Goal: Task Accomplishment & Management: Manage account settings

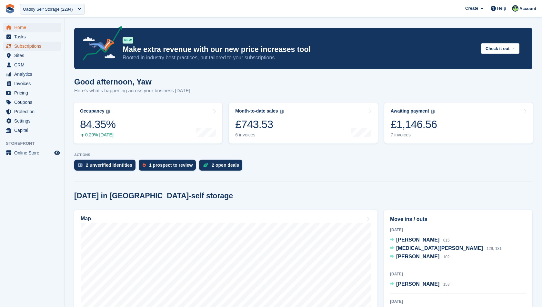
click at [20, 49] on span "Subscriptions" at bounding box center [33, 46] width 39 height 9
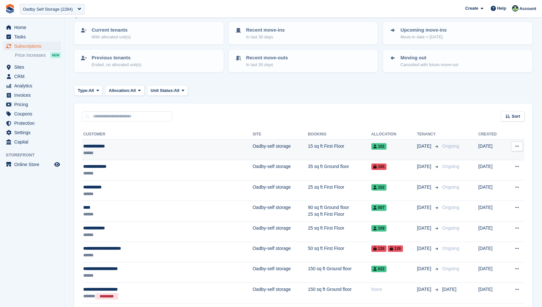
scroll to position [43, 0]
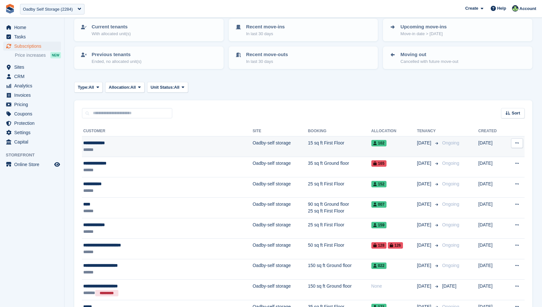
click at [135, 154] on td "**********" at bounding box center [167, 146] width 171 height 20
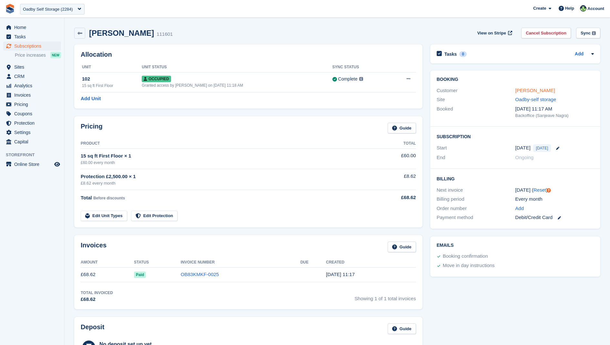
click at [526, 91] on link "[PERSON_NAME]" at bounding box center [535, 90] width 40 height 5
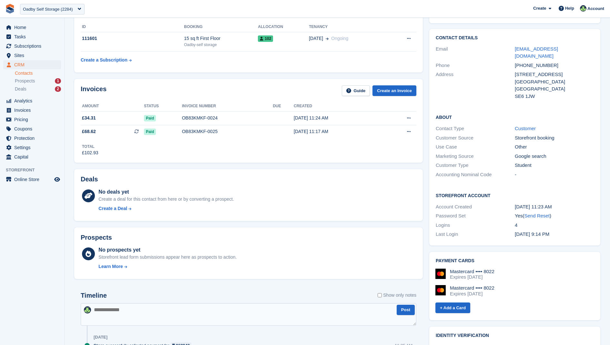
scroll to position [44, 0]
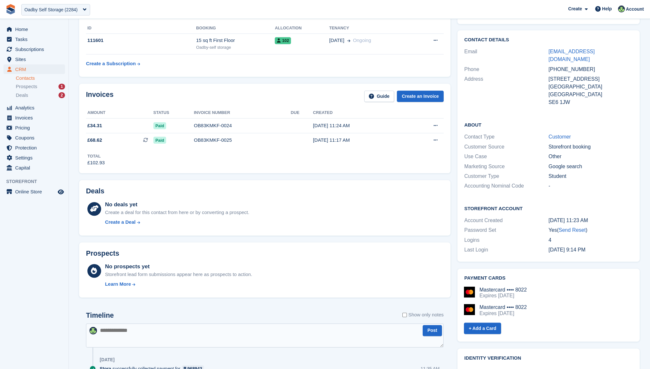
scroll to position [44, 0]
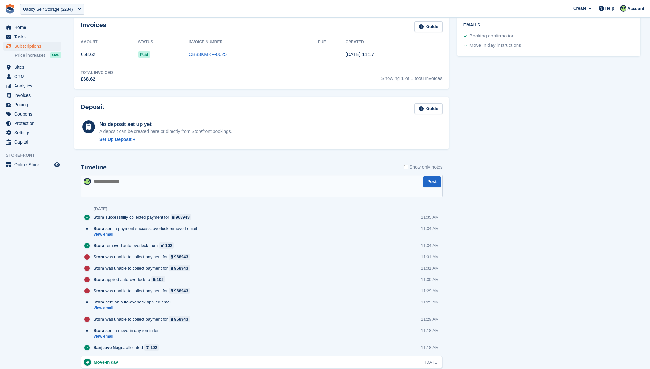
scroll to position [289, 0]
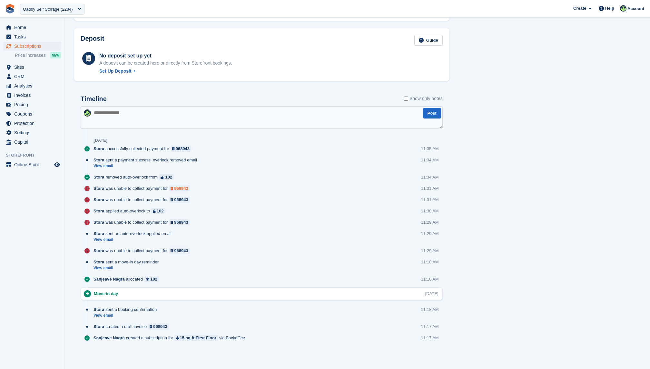
click at [174, 187] on div at bounding box center [173, 188] width 4 height 3
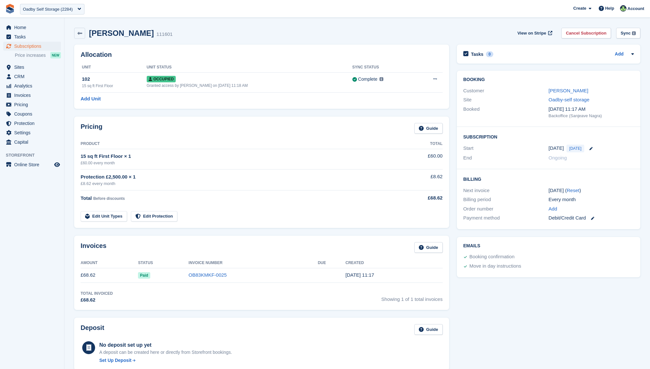
scroll to position [289, 0]
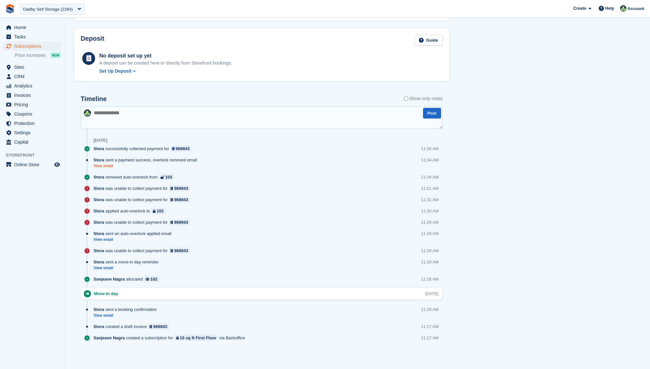
click at [102, 167] on link "View email" at bounding box center [147, 165] width 107 height 5
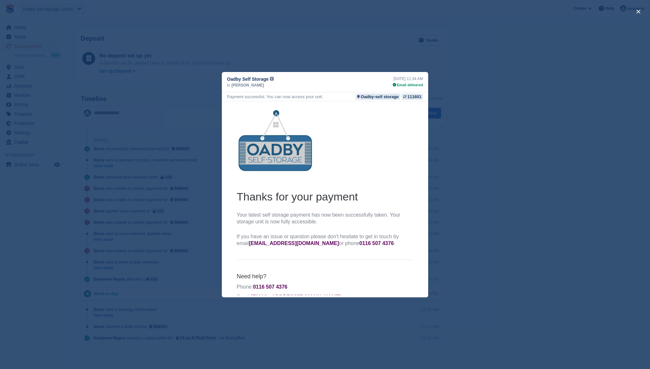
scroll to position [14, 0]
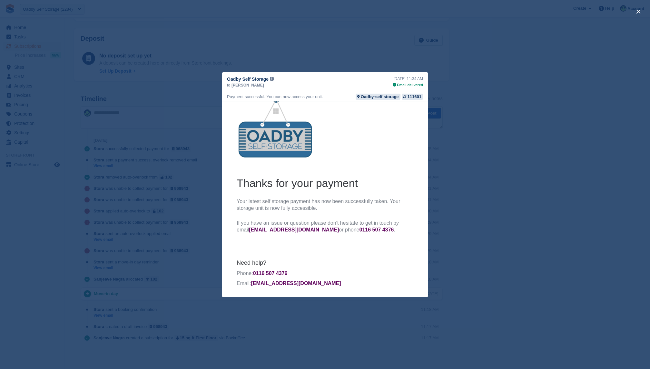
click at [189, 215] on div "close" at bounding box center [325, 184] width 650 height 369
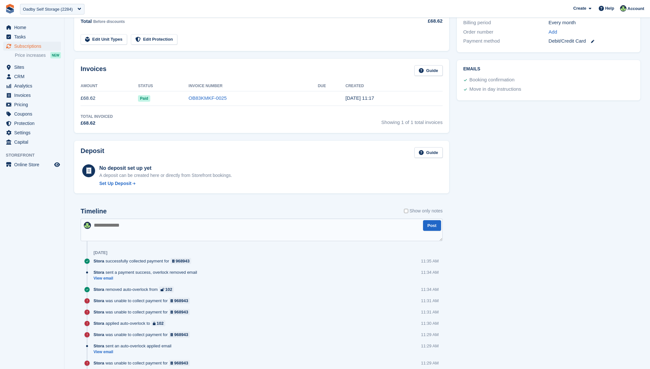
scroll to position [189, 0]
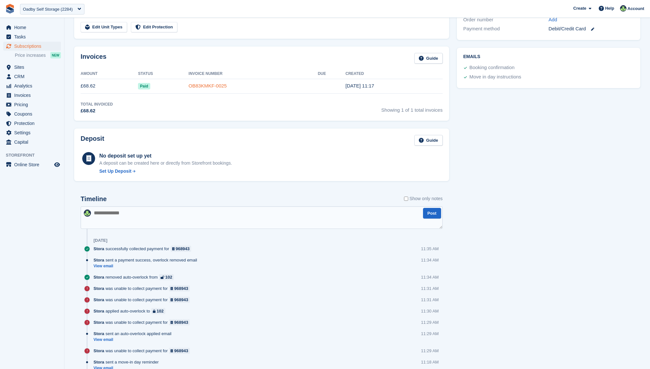
click at [204, 83] on link "OB83KMKF-0025" at bounding box center [208, 85] width 38 height 5
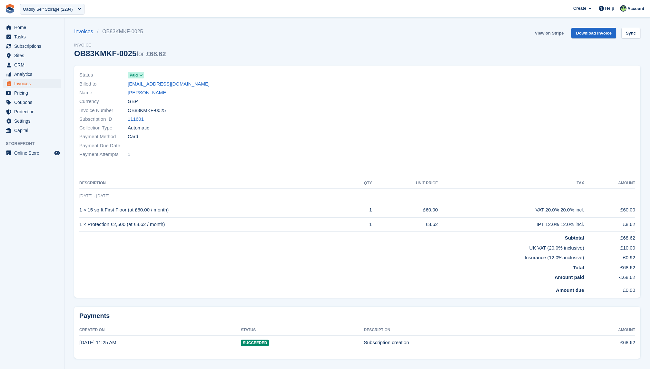
click at [543, 35] on link "View on Stripe" at bounding box center [550, 33] width 34 height 11
click at [61, 8] on div "Oadby Self Storage (2284)" at bounding box center [48, 9] width 50 height 6
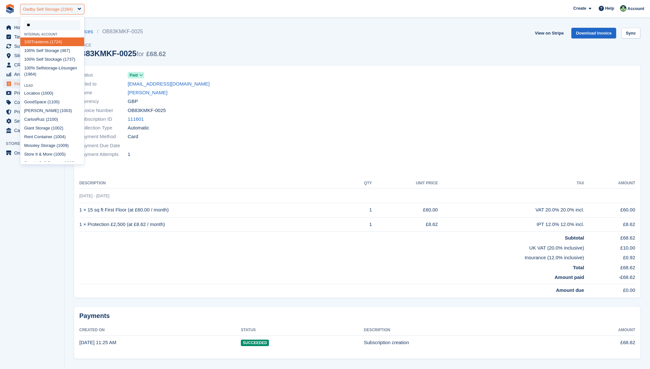
type input "***"
click at [42, 51] on div "100 % Self Storage (467)" at bounding box center [52, 50] width 64 height 9
select select "***"
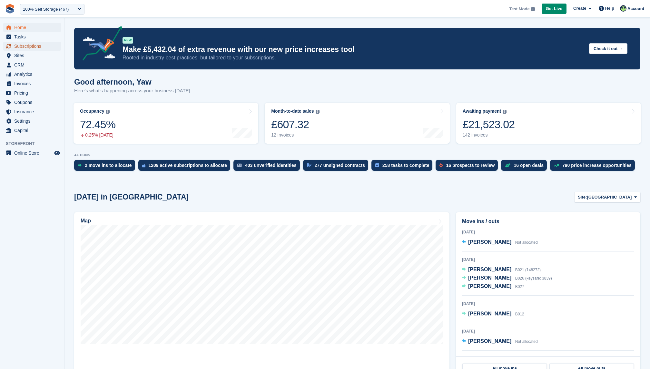
click at [29, 46] on span "Subscriptions" at bounding box center [33, 46] width 39 height 9
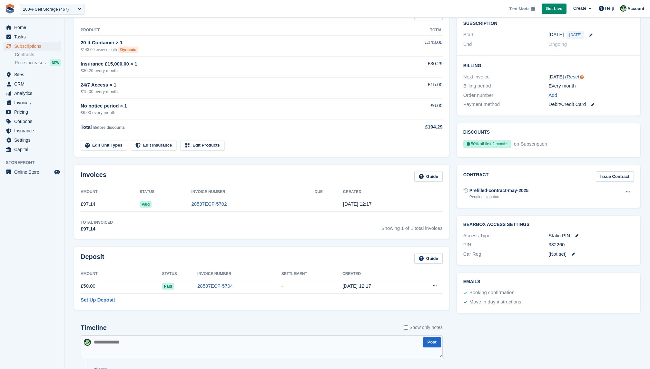
scroll to position [110, 0]
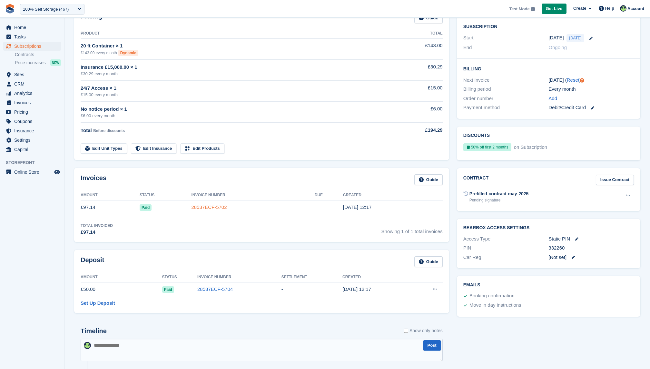
click at [219, 205] on link "28537ECF-5702" at bounding box center [208, 206] width 35 height 5
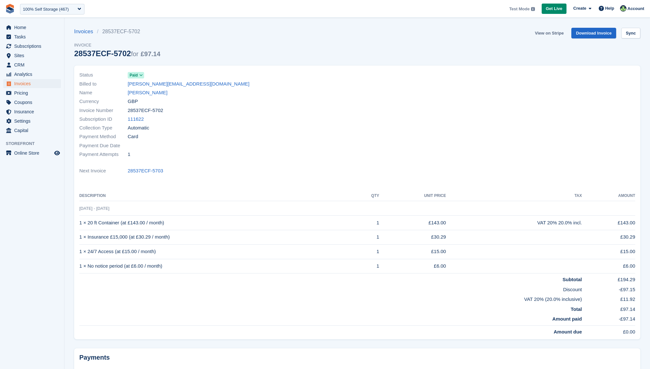
click at [546, 36] on link "View on Stripe" at bounding box center [550, 33] width 34 height 11
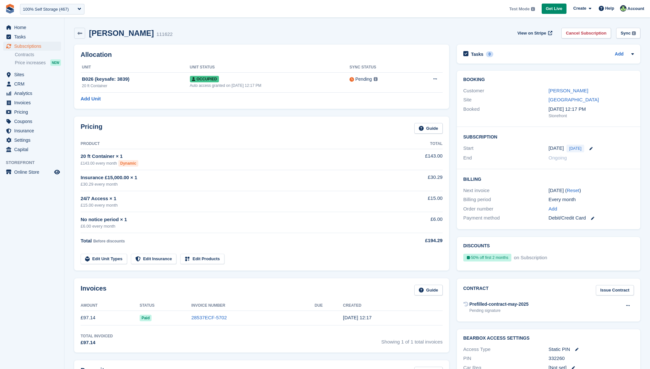
scroll to position [110, 0]
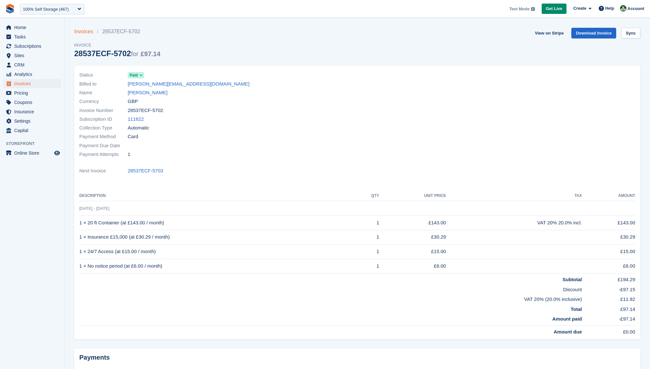
click at [85, 33] on link "Invoices" at bounding box center [85, 32] width 23 height 8
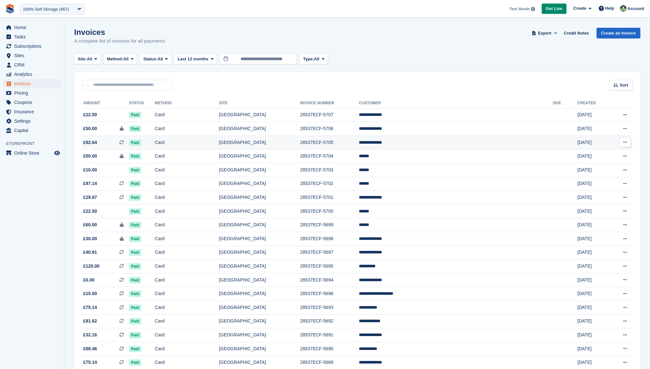
click at [219, 143] on td "Card" at bounding box center [187, 142] width 64 height 14
click at [54, 7] on div "100% Self Storage (467)" at bounding box center [46, 9] width 46 height 6
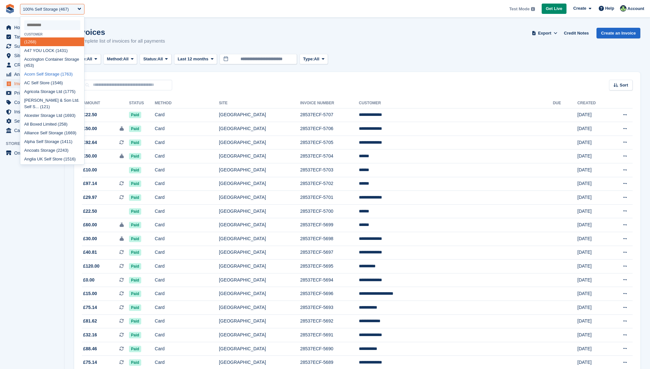
click at [47, 76] on div "Acorn Self Storage (1763)" at bounding box center [52, 74] width 64 height 9
select select "****"
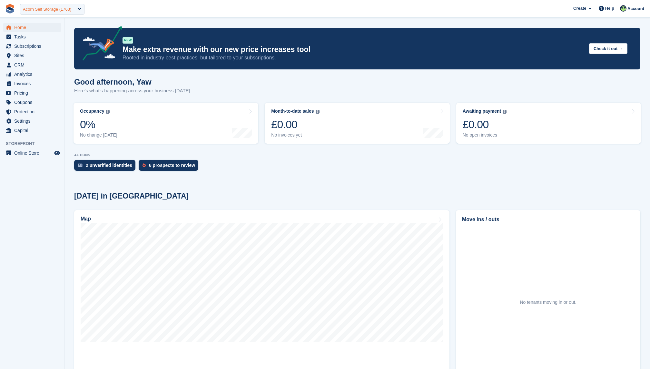
click at [59, 8] on div "Acorn Self Storage (1763)" at bounding box center [47, 9] width 48 height 6
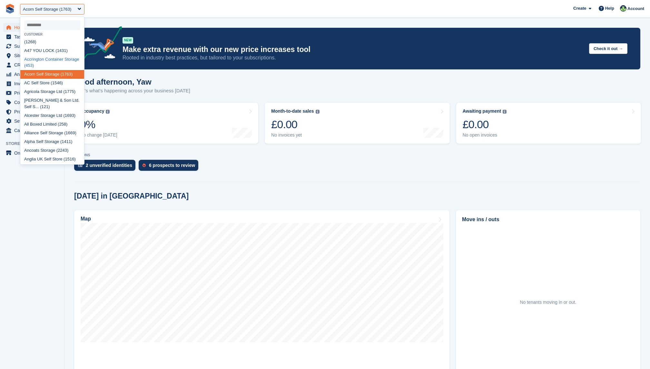
click at [52, 61] on div "Accrington Container Storage (453)" at bounding box center [52, 62] width 64 height 15
select select "***"
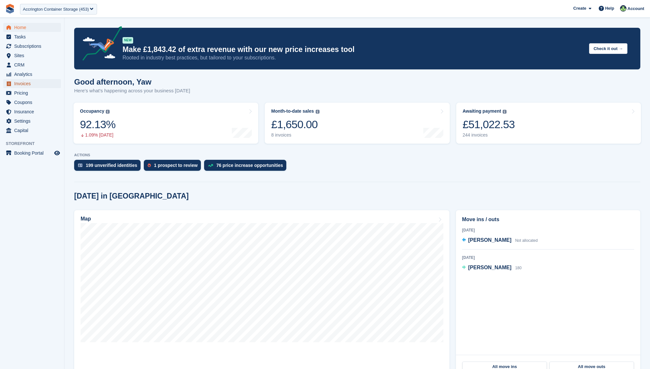
click at [22, 84] on span "Invoices" at bounding box center [33, 83] width 39 height 9
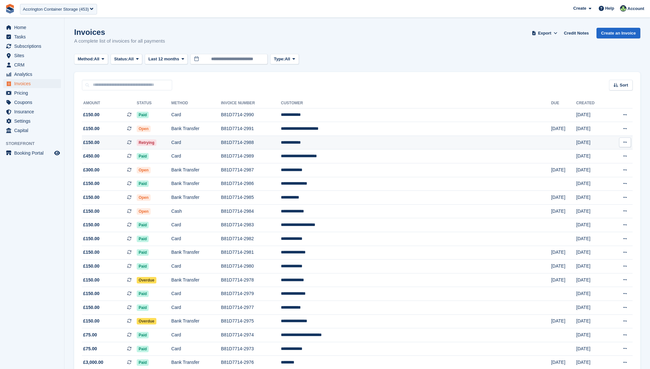
click at [221, 144] on td "Card" at bounding box center [196, 142] width 50 height 14
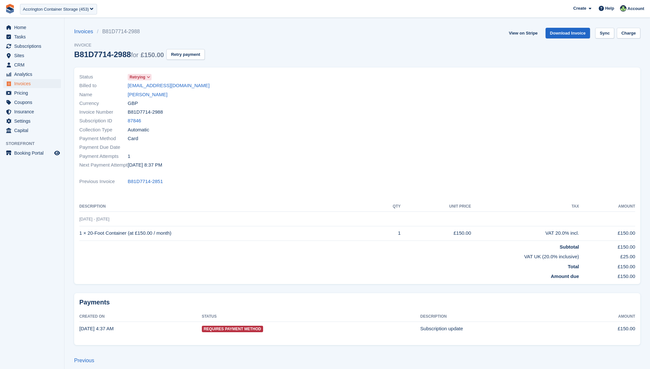
scroll to position [5, 0]
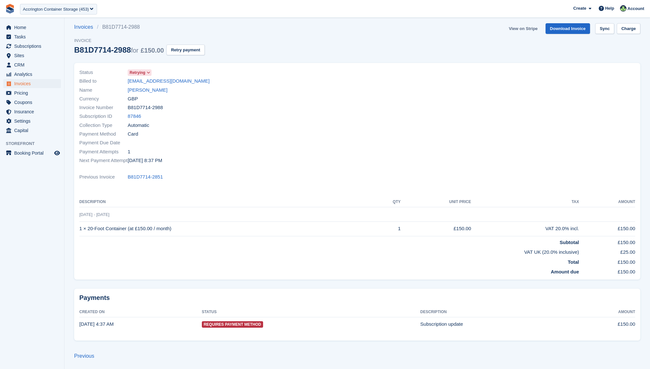
click at [521, 32] on link "View on Stripe" at bounding box center [523, 28] width 34 height 11
